Goal: Information Seeking & Learning: Learn about a topic

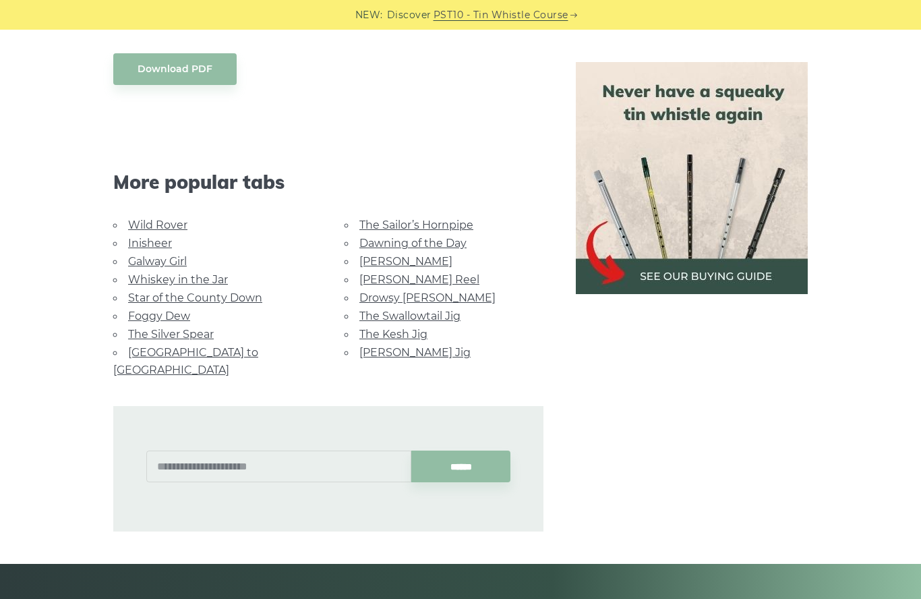
scroll to position [786, 0]
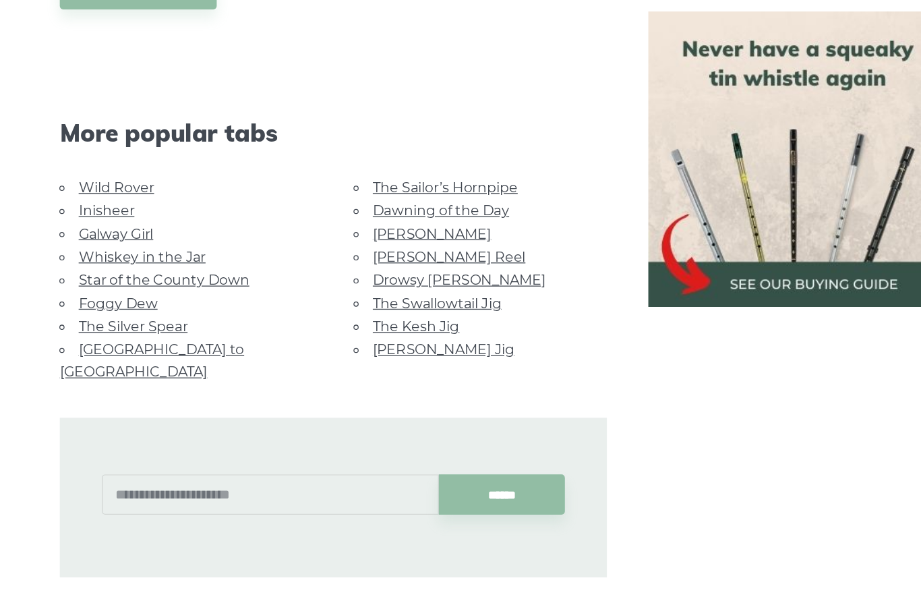
click at [371, 194] on link "The Sailor’s Hornpipe" at bounding box center [416, 200] width 114 height 13
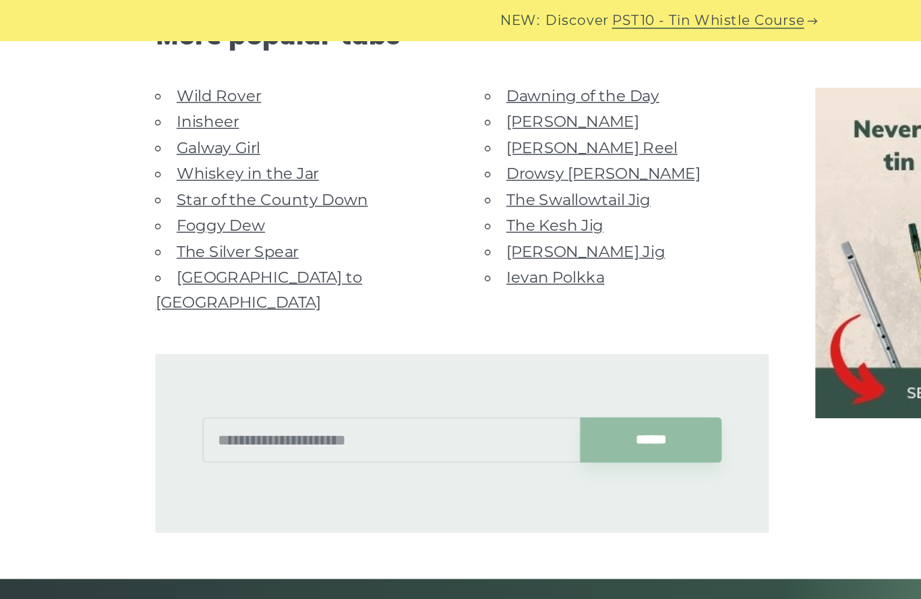
scroll to position [921, 0]
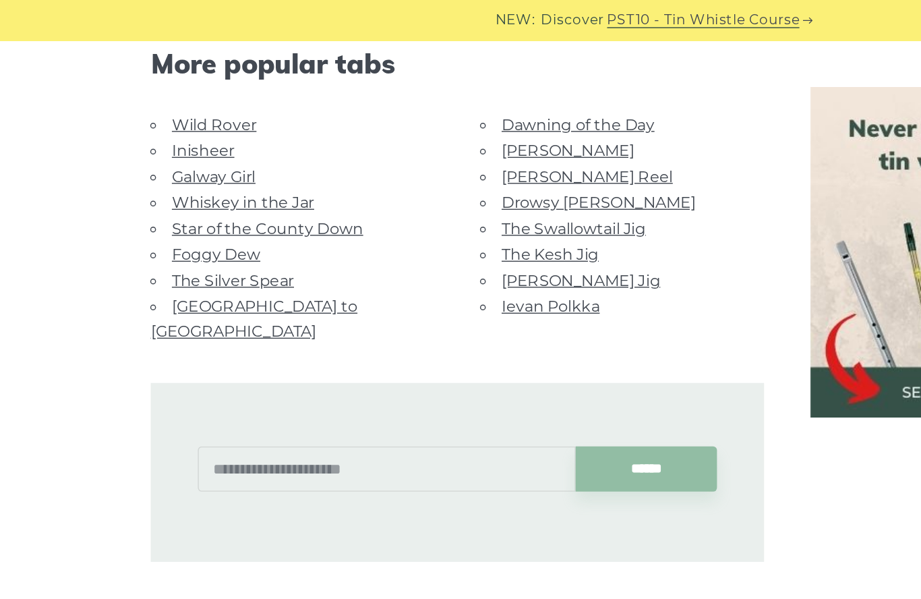
click at [160, 91] on link "Wild Rover" at bounding box center [157, 88] width 59 height 13
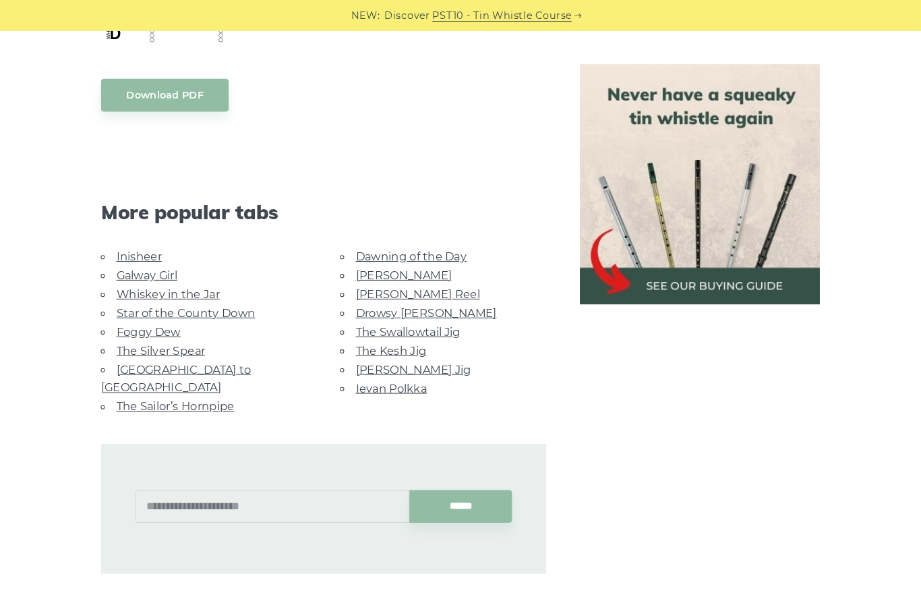
scroll to position [1215, 0]
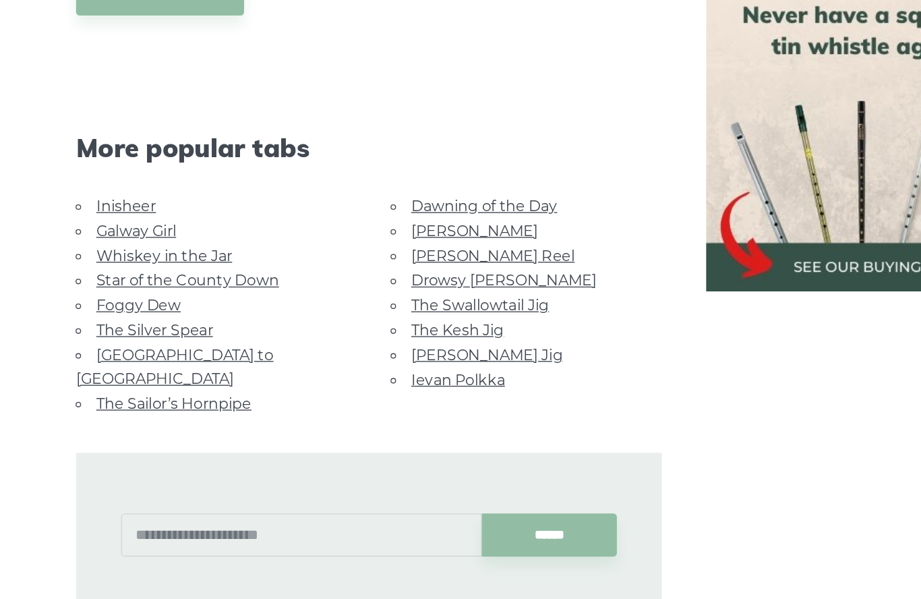
click at [128, 298] on link "Foggy Dew" at bounding box center [159, 304] width 62 height 13
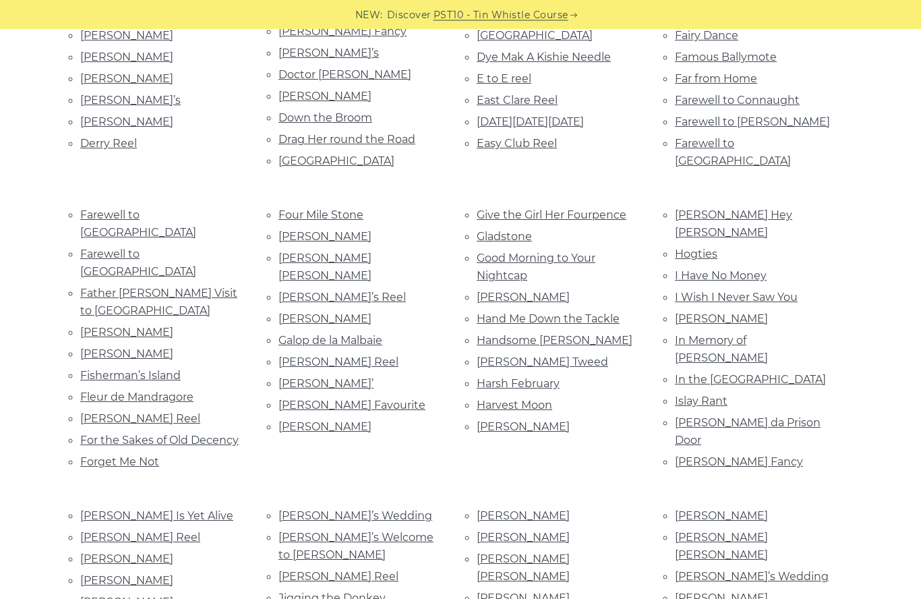
scroll to position [1013, 0]
click at [190, 390] on link "Fleur de Mandragore" at bounding box center [136, 396] width 113 height 13
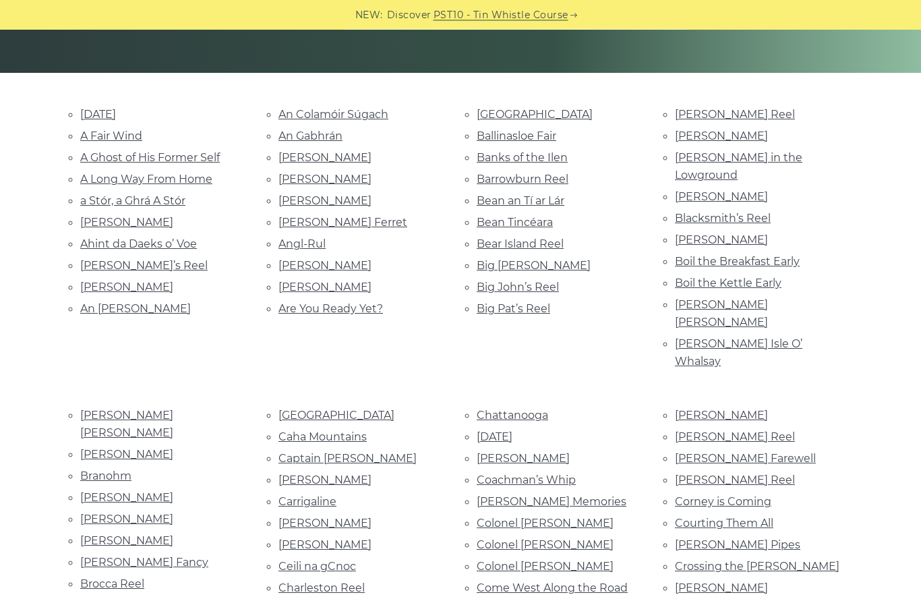
scroll to position [281, 0]
click at [501, 242] on link "Bear Island Reel" at bounding box center [520, 243] width 87 height 13
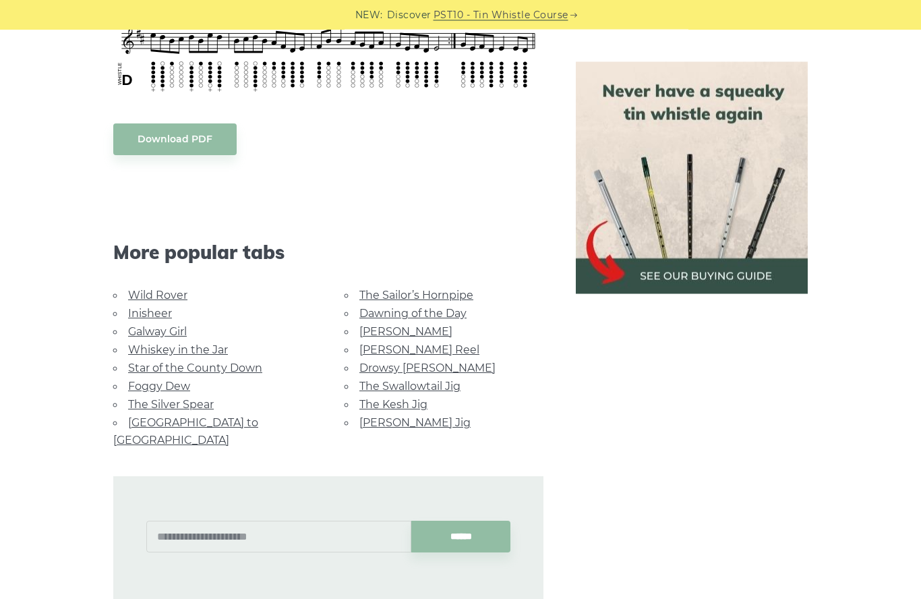
scroll to position [1080, 0]
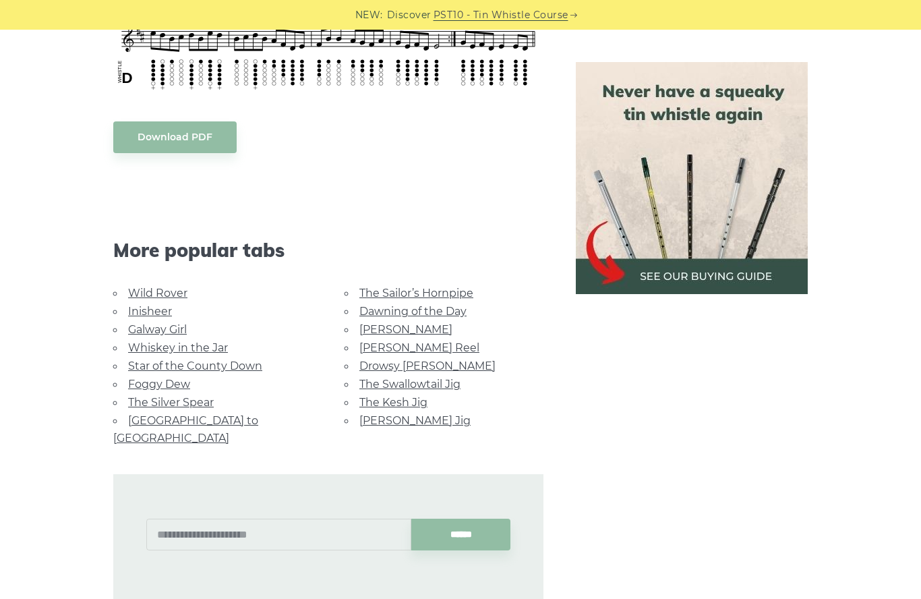
click at [221, 367] on link "Star of the County Down" at bounding box center [195, 365] width 134 height 13
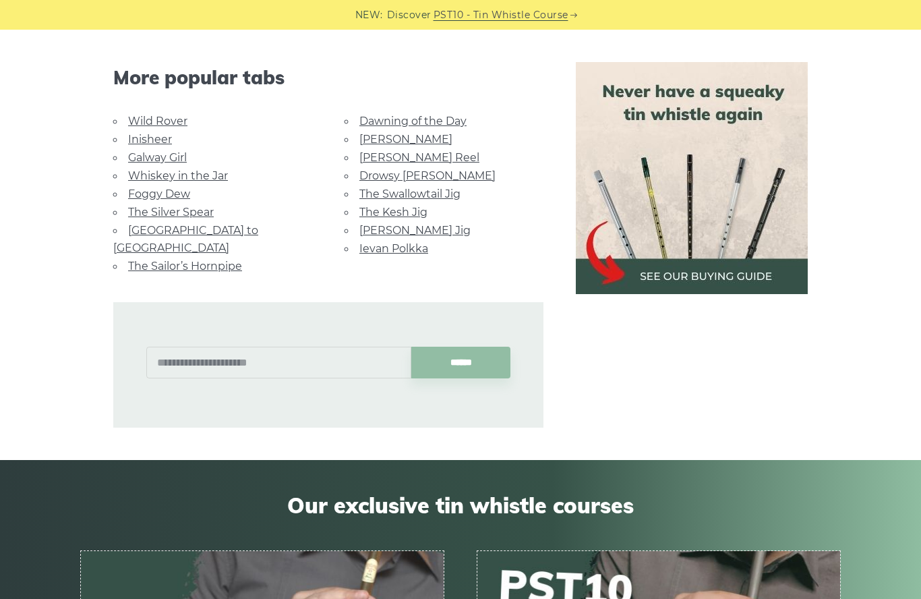
scroll to position [874, 0]
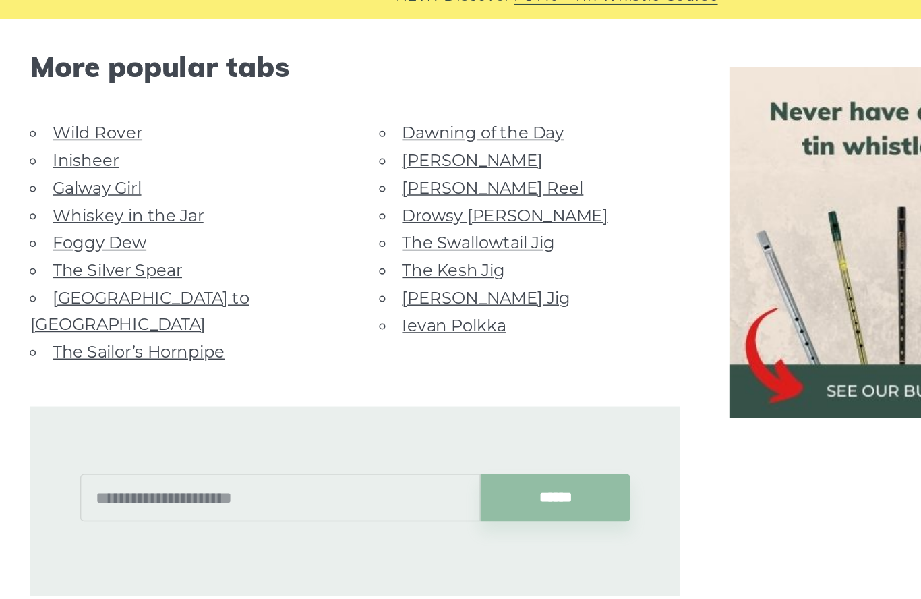
click at [359, 99] on link "Dawning of the Day" at bounding box center [412, 105] width 107 height 13
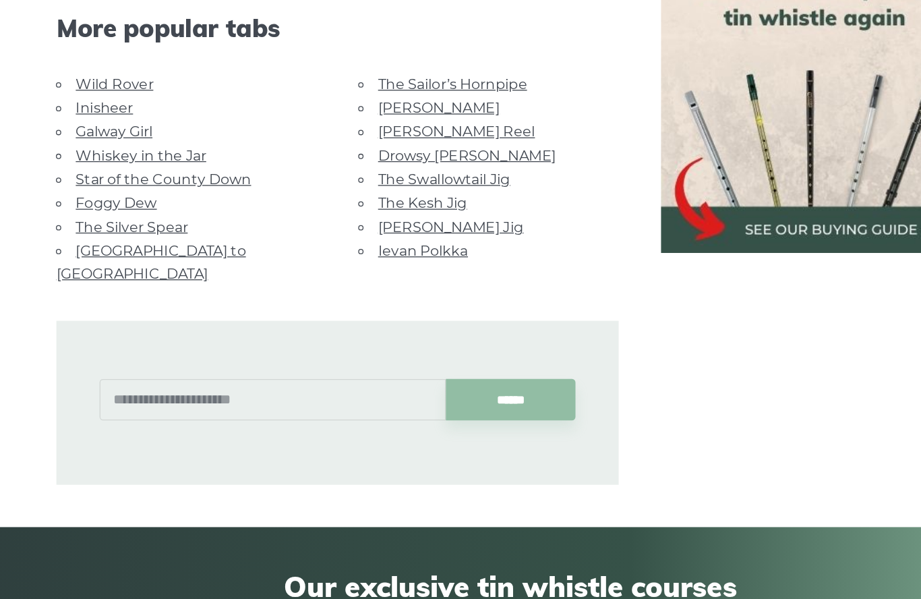
scroll to position [835, 0]
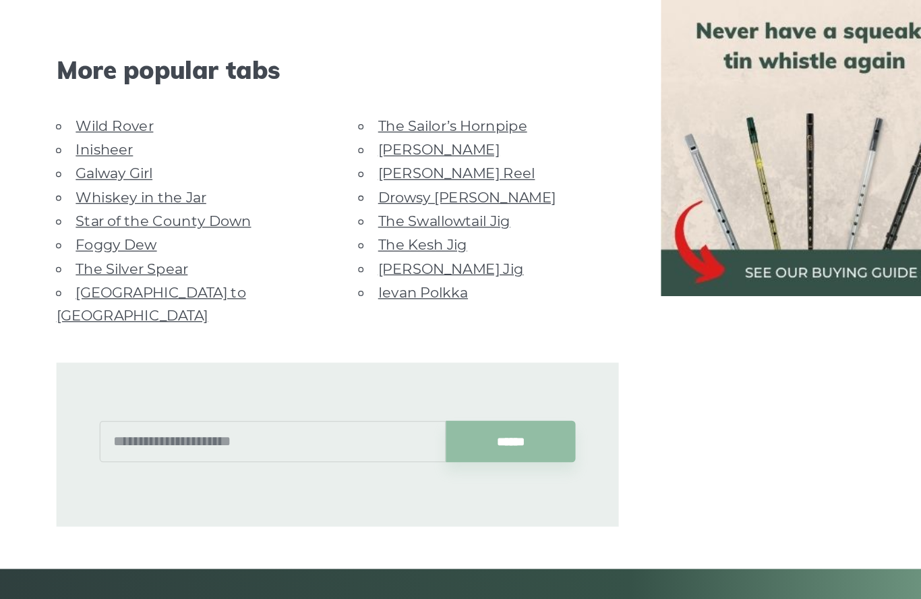
click at [156, 285] on link "[GEOGRAPHIC_DATA] to [GEOGRAPHIC_DATA]" at bounding box center [185, 300] width 145 height 30
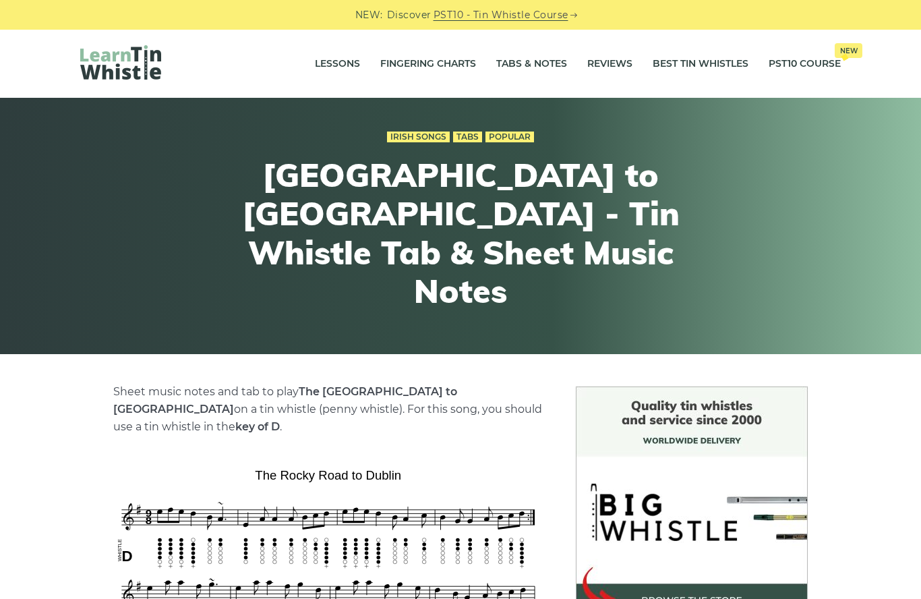
click at [332, 63] on link "Lessons" at bounding box center [337, 64] width 45 height 34
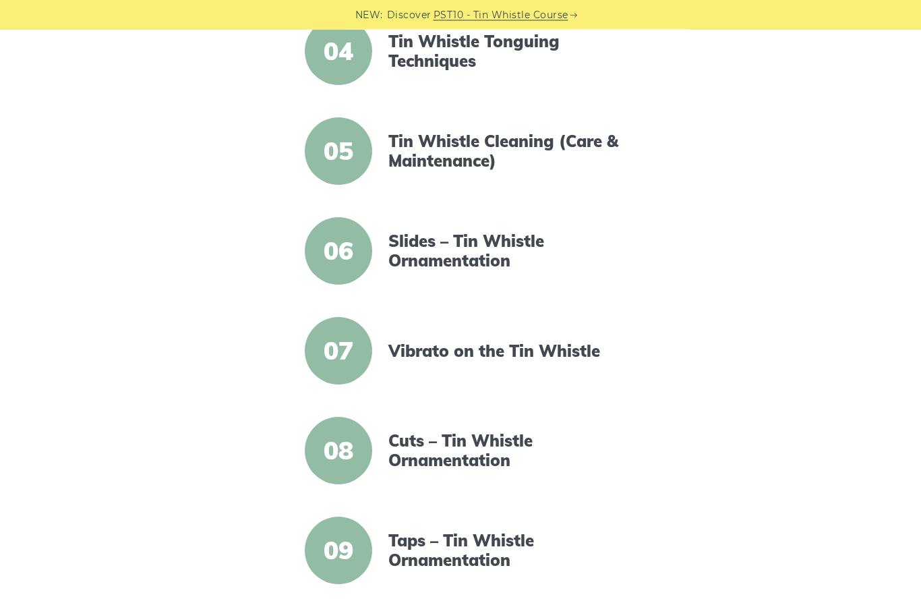
scroll to position [668, 0]
click at [504, 254] on link "Slides – Tin Whistle Ornamentation" at bounding box center [504, 250] width 232 height 39
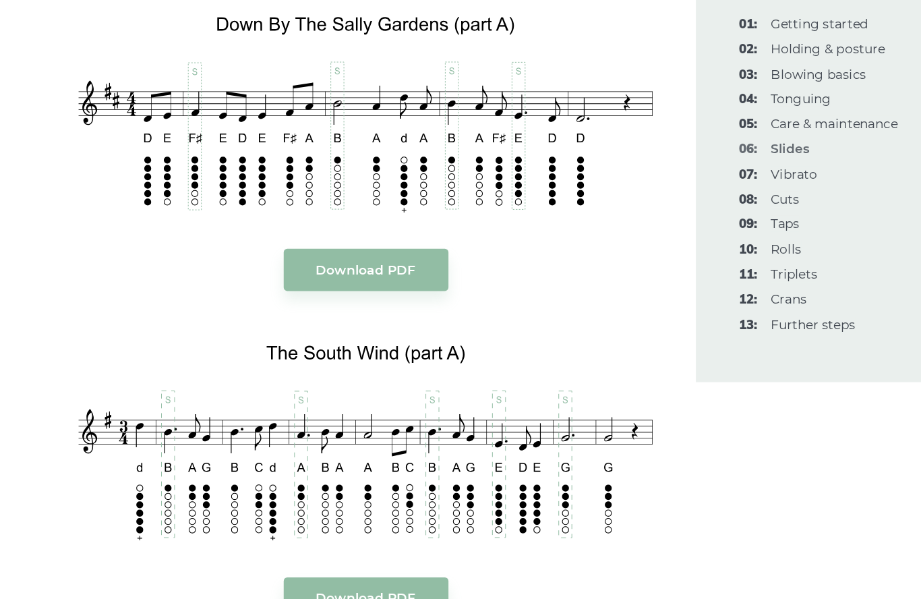
scroll to position [1547, 0]
click at [632, 254] on link "08: Cuts" at bounding box center [643, 260] width 22 height 12
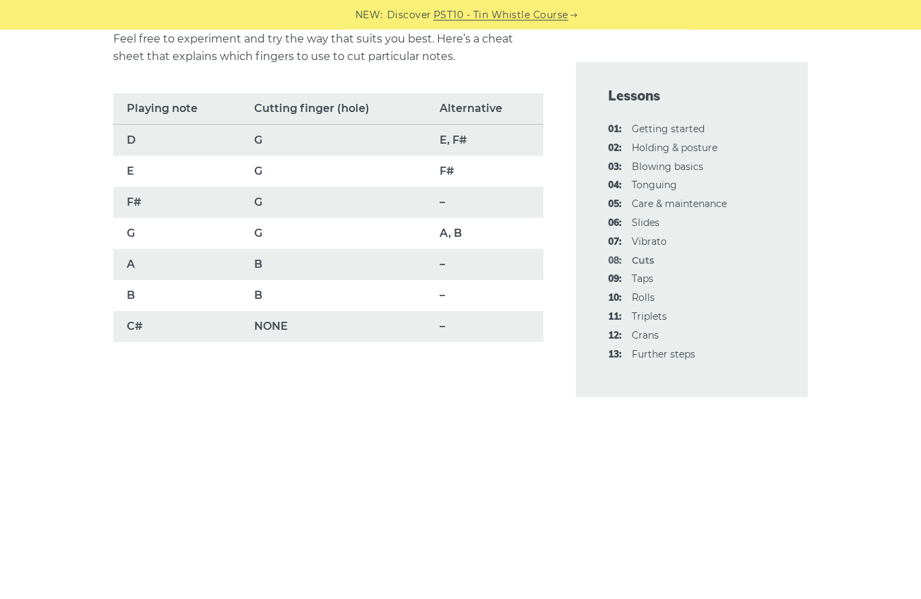
scroll to position [983, 0]
click at [650, 274] on link "09: Taps" at bounding box center [643, 278] width 22 height 12
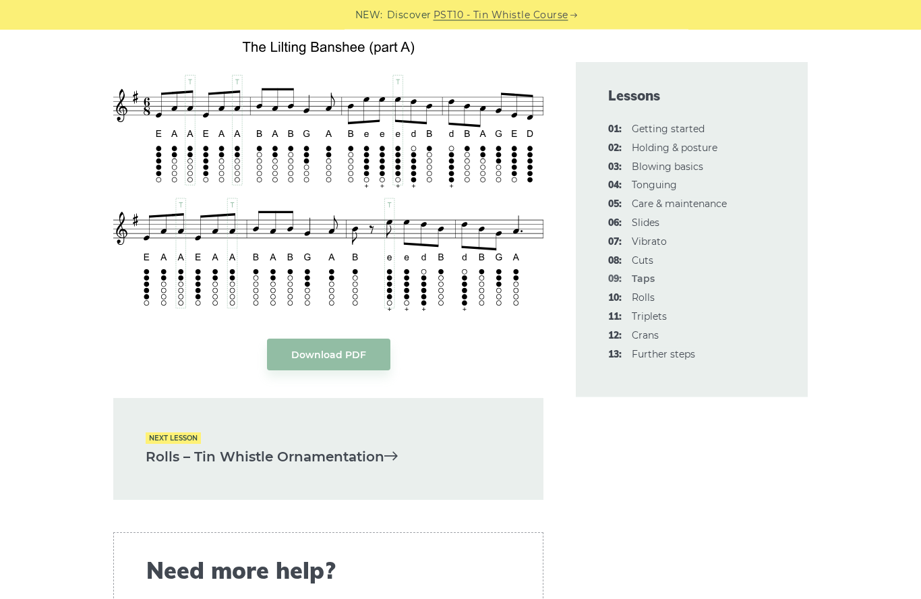
scroll to position [3166, 0]
click at [414, 451] on link "Rolls – Tin Whistle Ornamentation" at bounding box center [329, 457] width 366 height 22
